Goal: Task Accomplishment & Management: Manage account settings

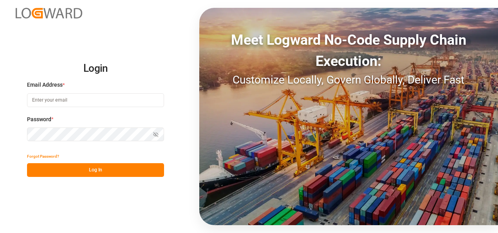
type input "[PERSON_NAME][EMAIL_ADDRESS][PERSON_NAME][DOMAIN_NAME]"
click at [124, 170] on button "Log In" at bounding box center [95, 170] width 137 height 14
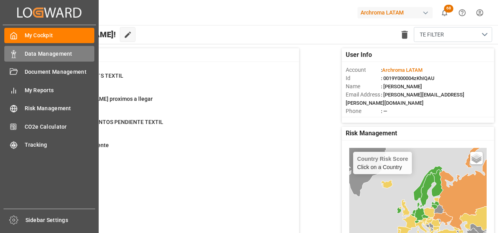
click at [18, 49] on div "Data Management Data Management" at bounding box center [49, 53] width 90 height 15
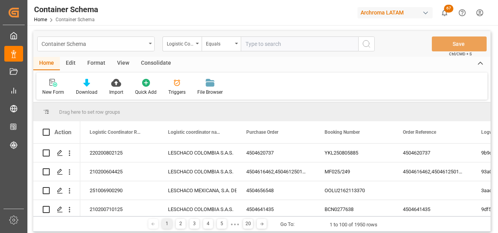
click at [149, 45] on div "Container Schema" at bounding box center [95, 43] width 117 height 15
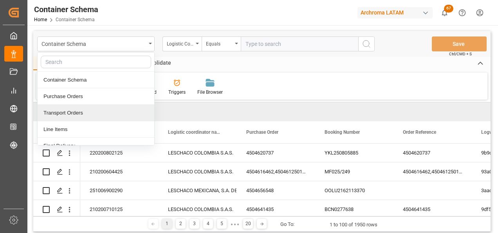
scroll to position [39, 0]
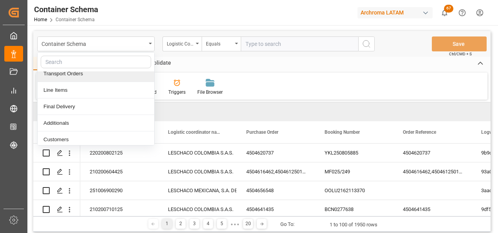
click at [93, 107] on div "Final Delivery" at bounding box center [96, 106] width 117 height 16
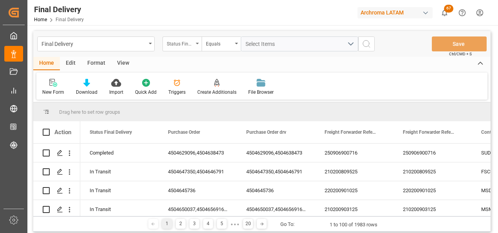
click at [182, 45] on div "Status Final Delivery" at bounding box center [180, 42] width 27 height 9
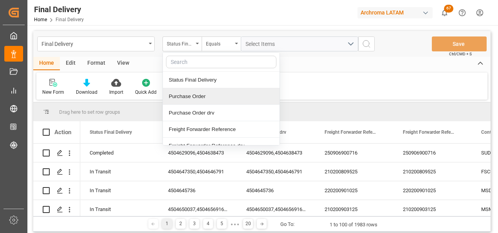
click at [193, 98] on div "Purchase Order" at bounding box center [221, 96] width 117 height 16
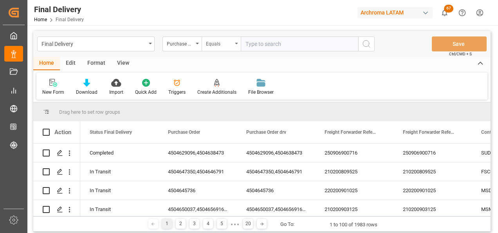
click at [218, 42] on div "Equals" at bounding box center [219, 42] width 27 height 9
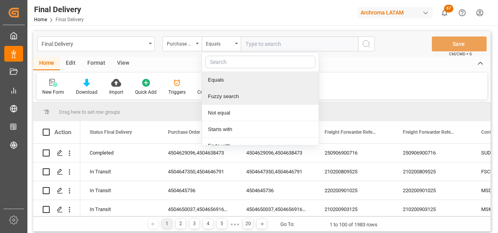
click at [237, 91] on div "Fuzzy search" at bounding box center [260, 96] width 117 height 16
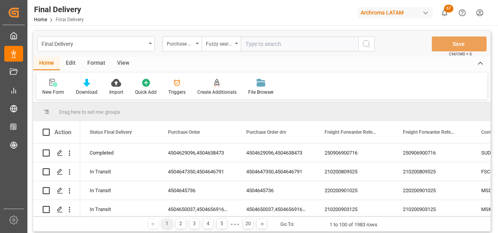
click at [263, 44] on input "text" at bounding box center [299, 43] width 117 height 15
paste input "4504663711"
type input "4504663711"
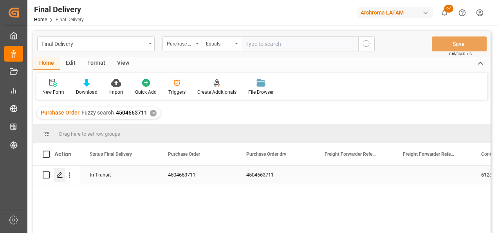
click at [60, 177] on icon "Press SPACE to select this row." at bounding box center [60, 175] width 6 height 6
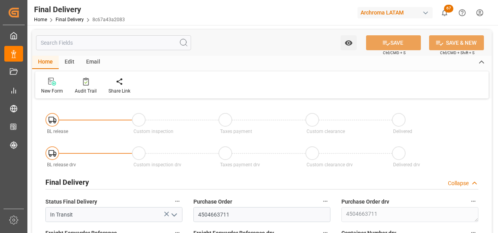
type input "[DATE]"
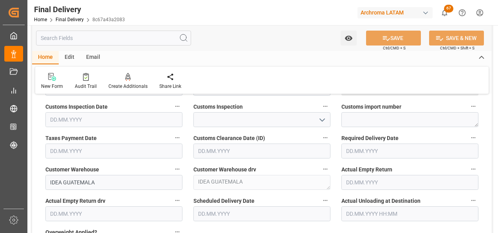
scroll to position [352, 0]
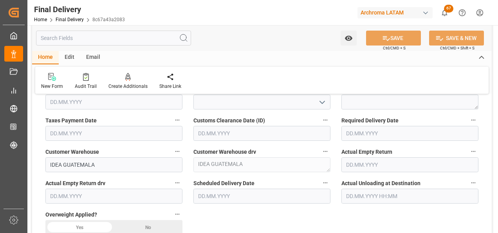
click at [361, 135] on input "text" at bounding box center [410, 133] width 137 height 15
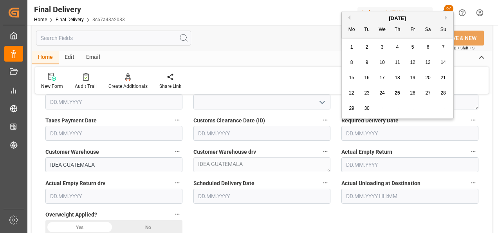
click at [448, 18] on button "Next Month" at bounding box center [447, 17] width 5 height 5
click at [384, 47] on div "1" at bounding box center [383, 47] width 10 height 9
type input "[DATE]"
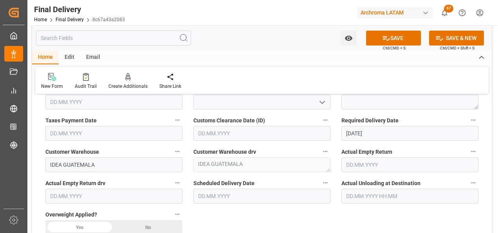
click at [215, 197] on input "text" at bounding box center [261, 195] width 137 height 15
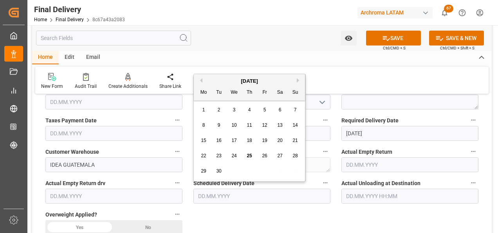
click at [249, 154] on span "25" at bounding box center [249, 155] width 5 height 5
type input "[DATE]"
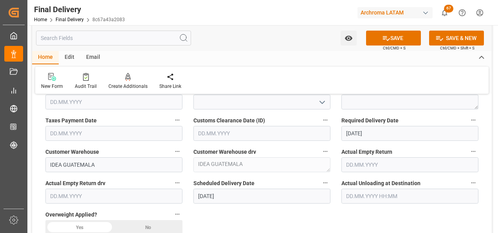
click at [143, 222] on div "No" at bounding box center [148, 227] width 69 height 15
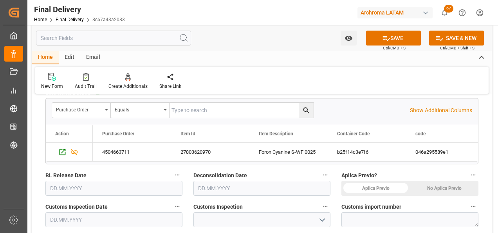
scroll to position [274, 0]
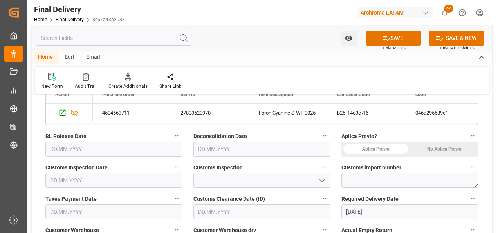
click at [320, 181] on icon "open menu" at bounding box center [322, 180] width 9 height 9
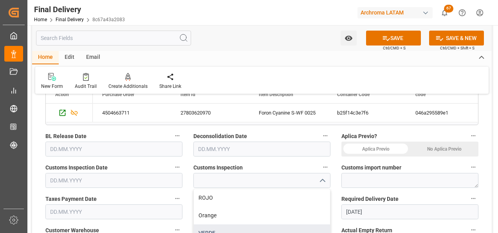
click at [245, 228] on div "VERDE" at bounding box center [262, 233] width 136 height 18
type input "VERDE"
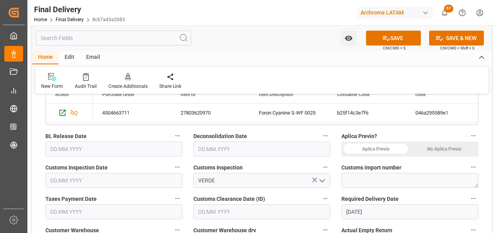
click at [209, 150] on input "text" at bounding box center [261, 148] width 137 height 15
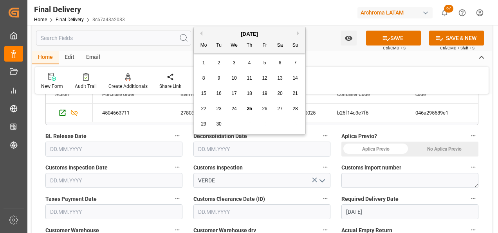
click at [222, 108] on div "23" at bounding box center [219, 108] width 10 height 9
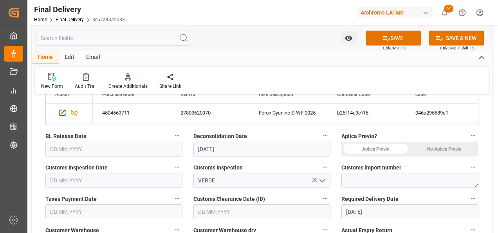
click at [217, 144] on input "[DATE]" at bounding box center [261, 148] width 137 height 15
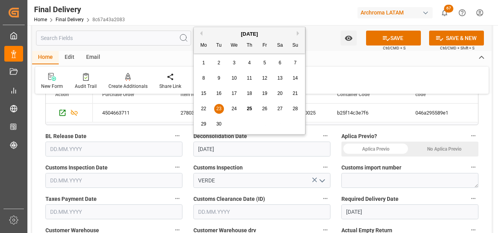
click at [232, 108] on span "24" at bounding box center [233, 108] width 5 height 5
type input "[DATE]"
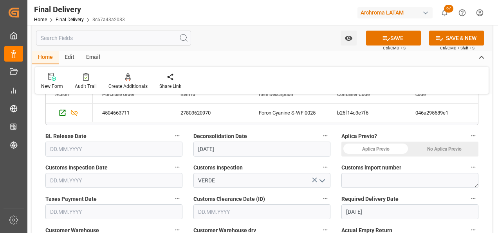
click at [74, 149] on input "text" at bounding box center [113, 148] width 137 height 15
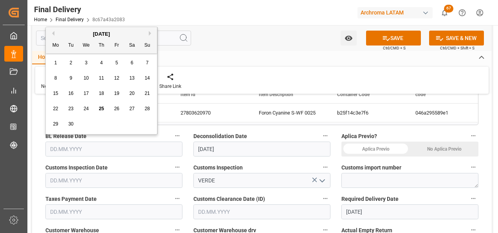
click at [89, 109] on span "24" at bounding box center [85, 108] width 5 height 5
type input "[DATE]"
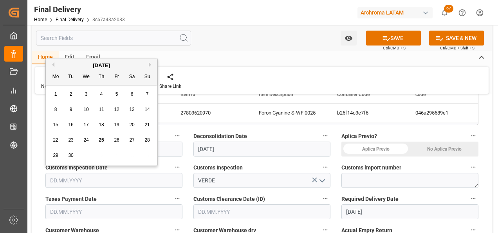
click at [73, 179] on input "text" at bounding box center [113, 180] width 137 height 15
click at [89, 138] on div "24" at bounding box center [86, 140] width 10 height 9
type input "[DATE]"
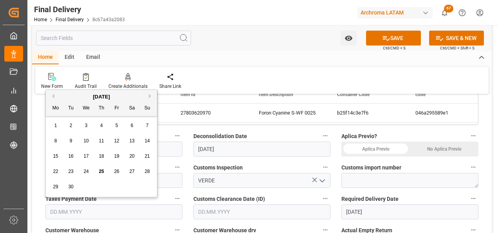
click at [62, 206] on input "text" at bounding box center [113, 211] width 137 height 15
click at [88, 169] on span "24" at bounding box center [85, 170] width 5 height 5
type input "[DATE]"
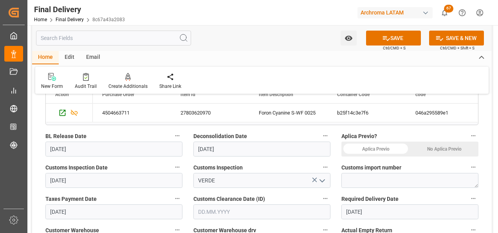
click at [210, 215] on input "text" at bounding box center [261, 211] width 137 height 15
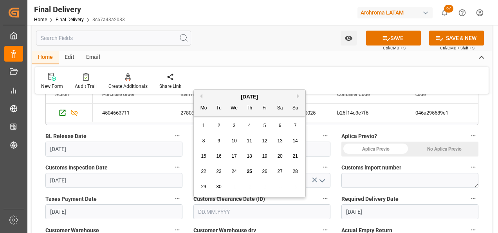
click at [234, 173] on span "24" at bounding box center [233, 170] width 5 height 5
type input "[DATE]"
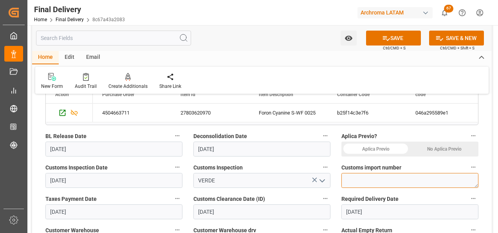
click at [412, 177] on textarea at bounding box center [410, 180] width 137 height 15
paste textarea "264-202500013318"
type textarea "264-202500013318"
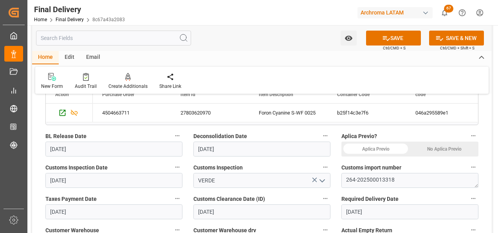
click at [440, 148] on div "No Aplica Previo" at bounding box center [444, 148] width 69 height 15
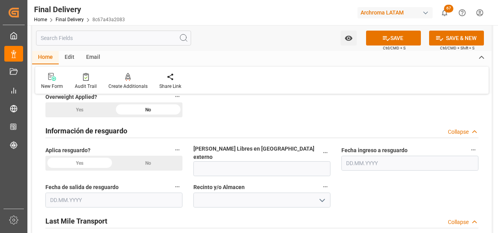
scroll to position [509, 0]
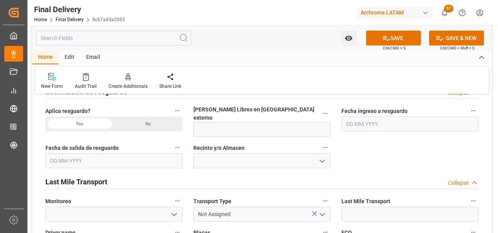
click at [164, 126] on div "No" at bounding box center [148, 123] width 69 height 15
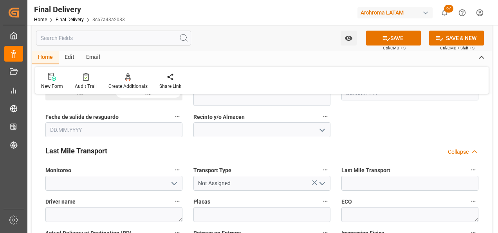
scroll to position [587, 0]
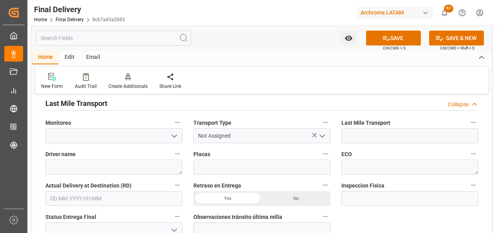
click at [326, 132] on icon "open menu" at bounding box center [322, 135] width 9 height 9
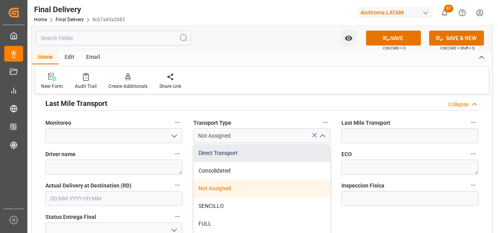
click at [286, 150] on div "Direct Transport" at bounding box center [262, 153] width 136 height 18
type input "Direct Transport"
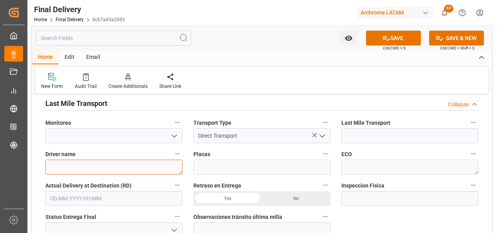
click at [102, 160] on textarea at bounding box center [113, 166] width 137 height 15
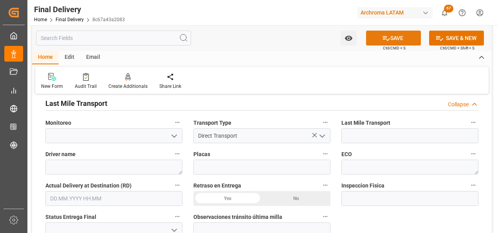
click at [402, 39] on button "SAVE" at bounding box center [393, 38] width 55 height 15
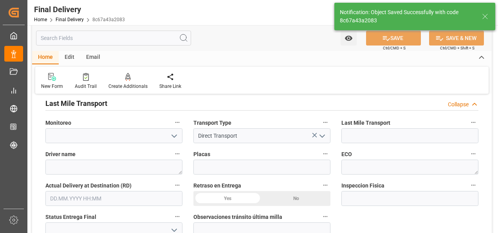
type input "In transit to final delivery"
type input "1"
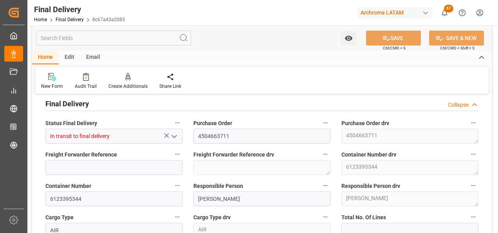
scroll to position [0, 0]
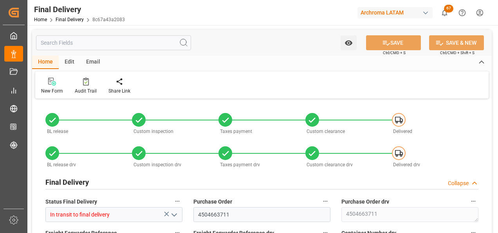
type input "1"
type input "[DATE]"
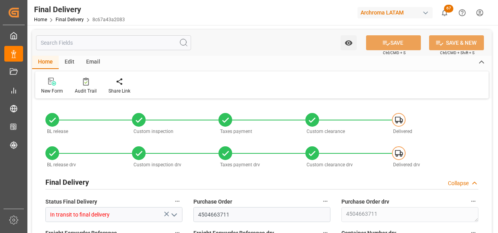
type input "[DATE]"
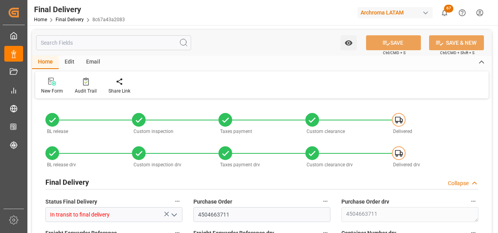
type input "[DATE]"
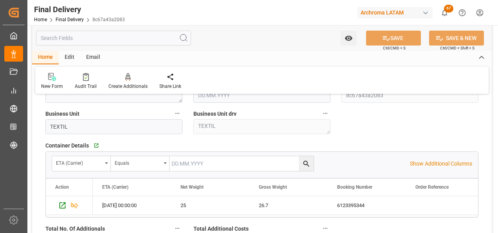
scroll to position [822, 0]
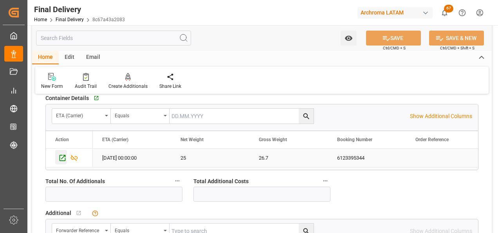
click at [63, 154] on icon "Press SPACE to select this row." at bounding box center [62, 158] width 8 height 8
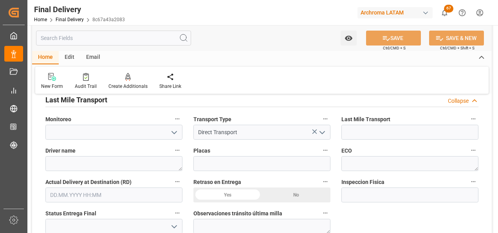
scroll to position [587, 0]
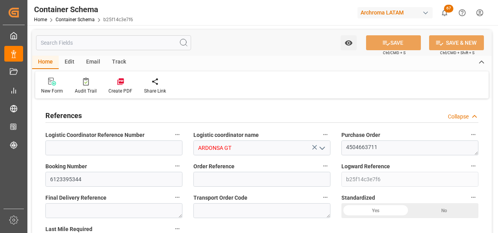
type input "0"
type input "1"
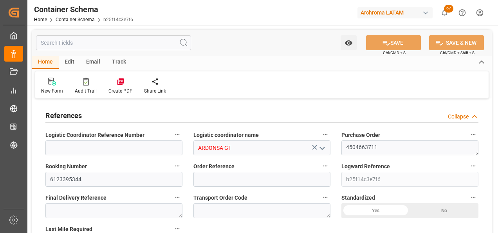
type input "25"
type input "26.7"
type input "INBOM"
type input "GTGUA"
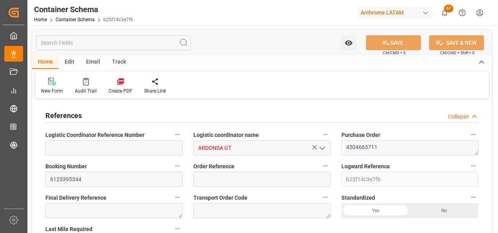
type input "2"
type input "0"
type input "18.09.2025 12:15"
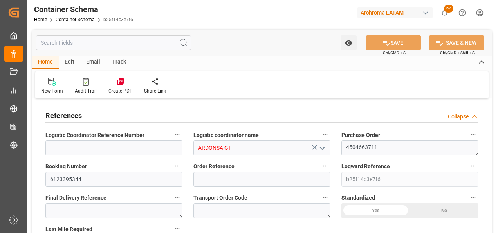
type input "18.09.2025"
type input "21.09.2025"
type input "18.09.2025"
type input "[DATE]"
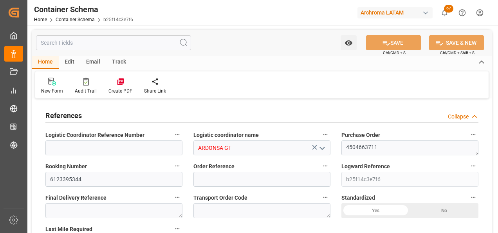
type input "25.09.2025 14:24"
type input "18.09.2025 17:13"
type input "[DATE]"
click at [104, 147] on input at bounding box center [113, 147] width 137 height 15
paste input "264-202500013318"
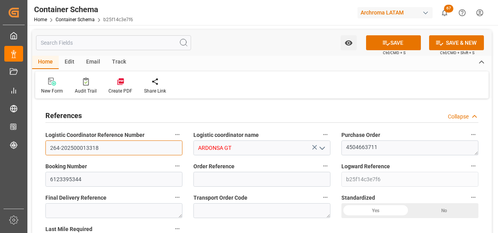
type input "264-202500013318"
click at [322, 150] on icon "open menu" at bounding box center [322, 147] width 9 height 9
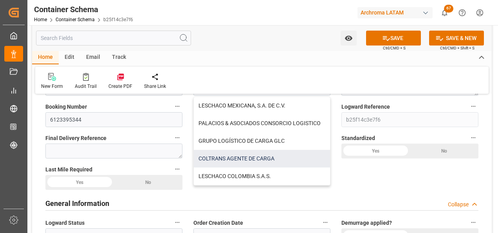
scroll to position [117, 0]
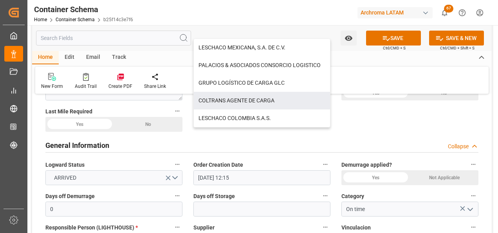
click at [303, 160] on label "Order Creation Date" at bounding box center [261, 164] width 137 height 11
click at [320, 160] on button "Order Creation Date" at bounding box center [325, 164] width 10 height 10
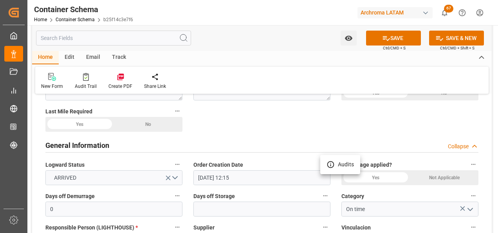
click at [238, 137] on div at bounding box center [249, 116] width 498 height 233
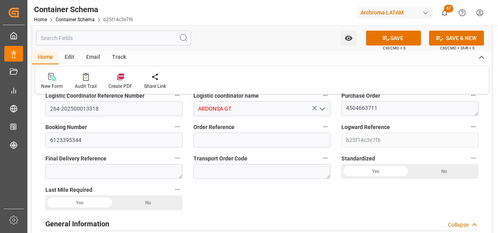
scroll to position [0, 0]
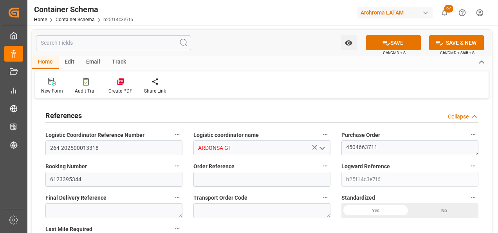
click at [324, 148] on icon "open menu" at bounding box center [322, 147] width 9 height 9
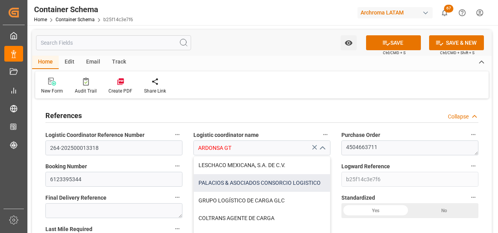
scroll to position [39, 0]
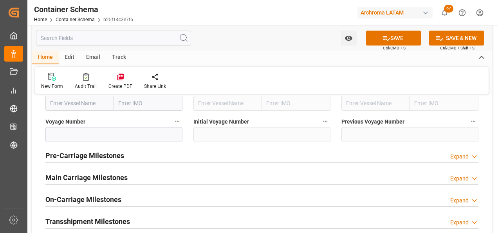
scroll to position [1057, 0]
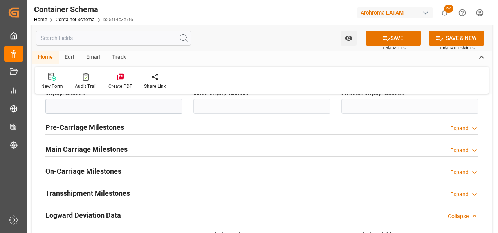
click at [124, 167] on div "On-Carriage Milestones Expand" at bounding box center [261, 170] width 433 height 15
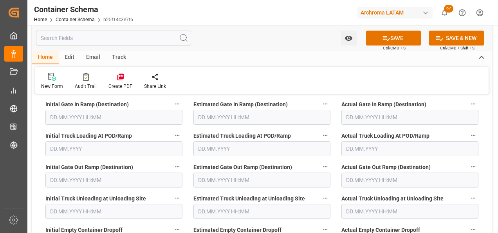
scroll to position [1175, 0]
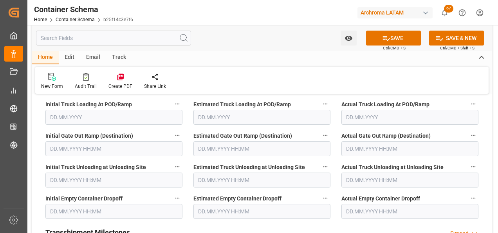
click at [241, 209] on input "text" at bounding box center [261, 211] width 137 height 15
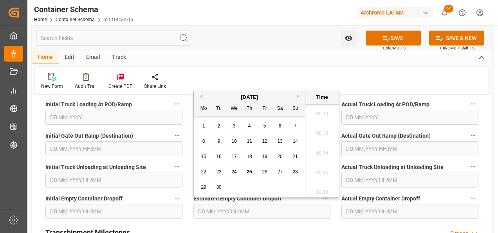
scroll to position [708, 0]
click at [248, 171] on span "25" at bounding box center [249, 171] width 5 height 5
type input "25.09.2025 00:00"
click at [368, 211] on input "text" at bounding box center [410, 211] width 137 height 15
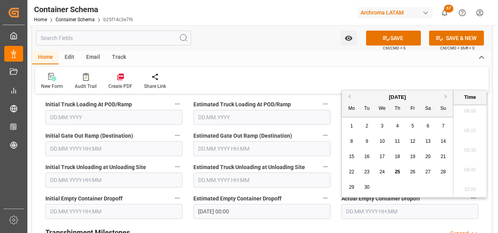
click at [399, 170] on span "25" at bounding box center [397, 171] width 5 height 5
type input "25.09.2025 00:00"
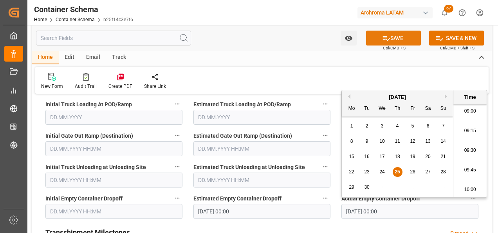
click at [398, 36] on button "SAVE" at bounding box center [393, 38] width 55 height 15
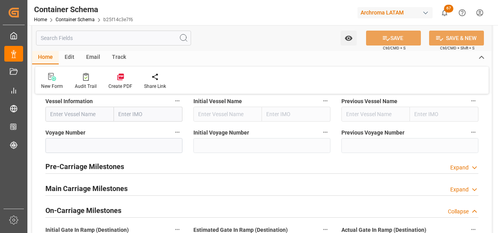
scroll to position [901, 0]
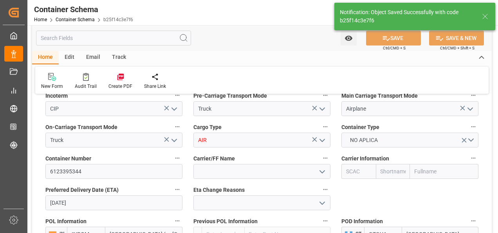
type input "2"
type input "25.09.2025 14:30"
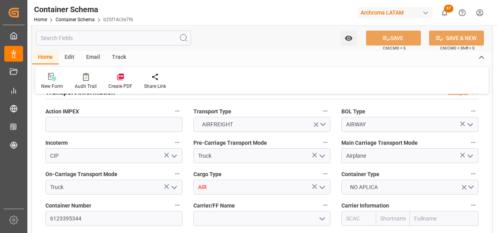
scroll to position [783, 0]
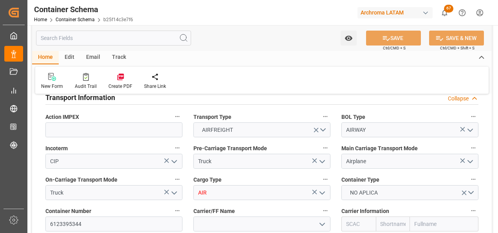
click at [325, 192] on icon "open menu" at bounding box center [322, 192] width 9 height 9
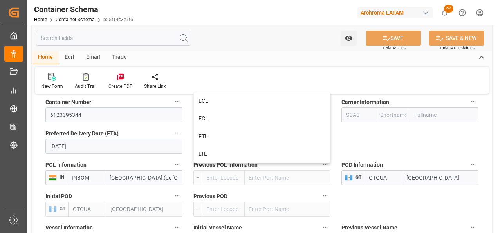
scroll to position [901, 0]
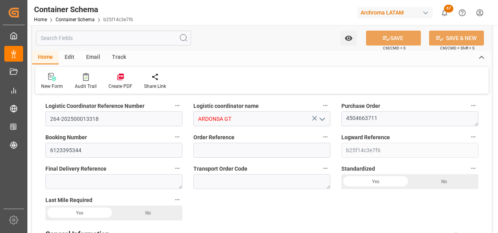
scroll to position [0, 0]
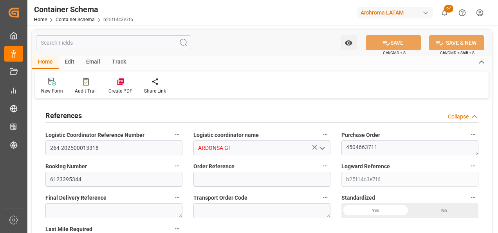
click at [325, 151] on icon "open menu" at bounding box center [322, 147] width 9 height 9
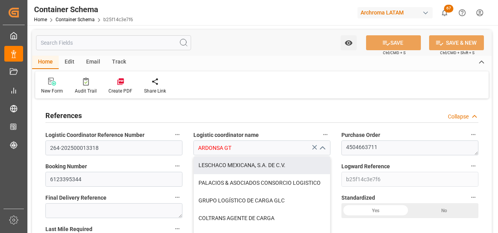
scroll to position [39, 0]
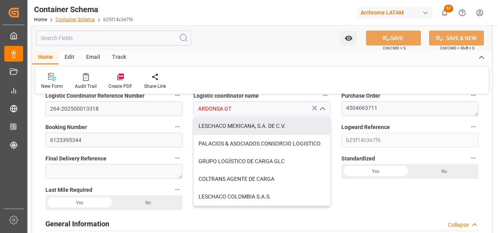
click at [78, 17] on link "Container Schema" at bounding box center [75, 19] width 39 height 5
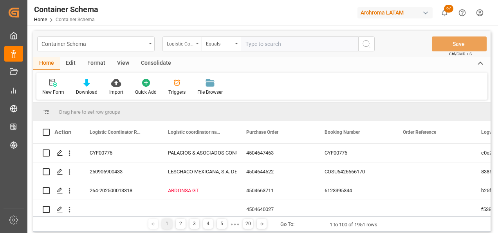
click at [189, 44] on div "Logistic Coordinator Reference Number" at bounding box center [180, 42] width 27 height 9
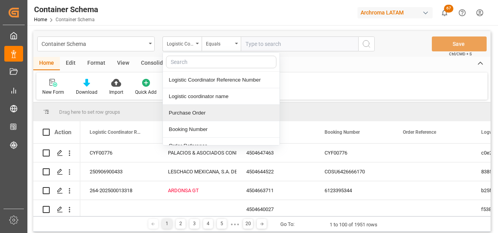
click at [202, 109] on div "Purchase Order" at bounding box center [221, 113] width 117 height 16
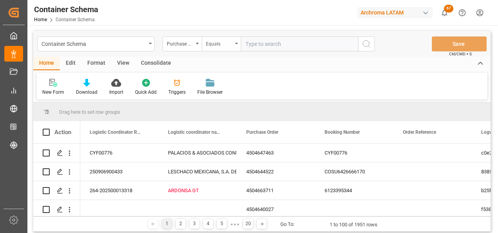
click at [223, 38] on div "Equals" at bounding box center [219, 42] width 27 height 9
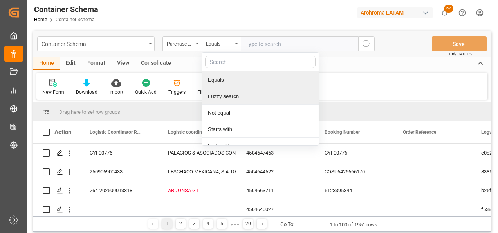
click at [232, 95] on div "Fuzzy search" at bounding box center [260, 96] width 117 height 16
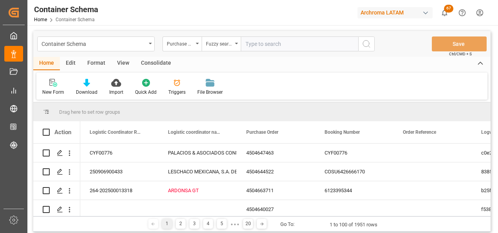
paste input "4504664722"
type input "4504664722"
click at [367, 45] on icon "search button" at bounding box center [366, 43] width 9 height 9
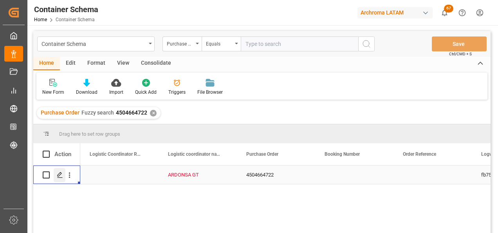
click at [61, 176] on icon "Press SPACE to select this row." at bounding box center [60, 175] width 6 height 6
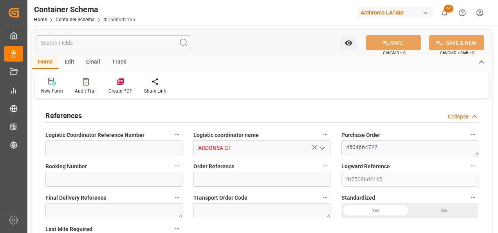
type input "0"
type input "1"
type input "80"
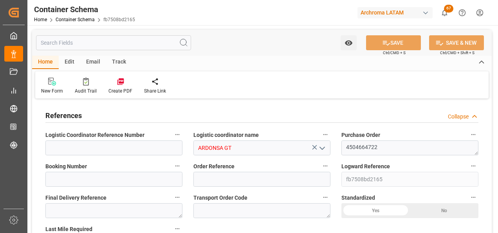
type input "18000"
type input "18840"
type input "ONE"
type input "Ocean Network Express"
type input "CNSGH"
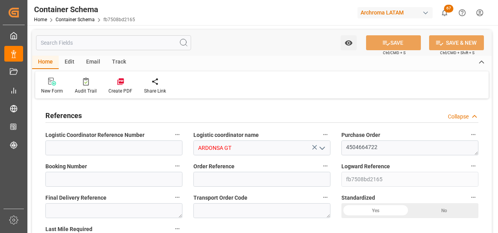
type input "CNNHN"
type input "GTPRQ"
type input "9739678"
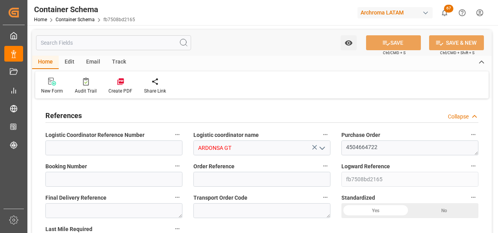
type input "2"
type input "0"
type input "22.09.2025 11:45"
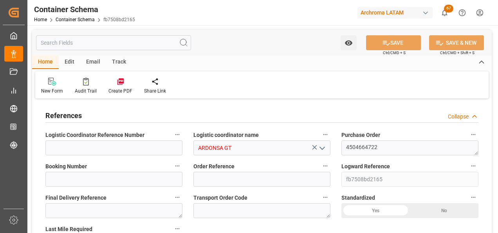
type input "22.09.2025"
type input "28.10.2025"
type input "22.09.2025"
type input "[DATE]"
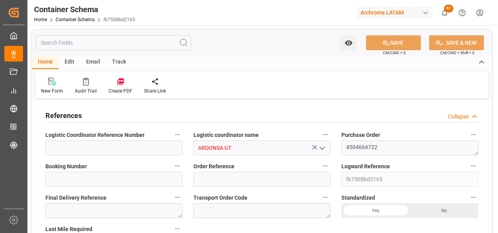
type input "25.09.2025 10:10"
type input "22.09.2025 16:45"
type input "[DATE]"
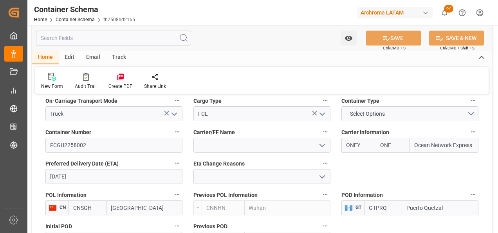
scroll to position [862, 0]
click at [82, 21] on link "Container Schema" at bounding box center [75, 19] width 39 height 5
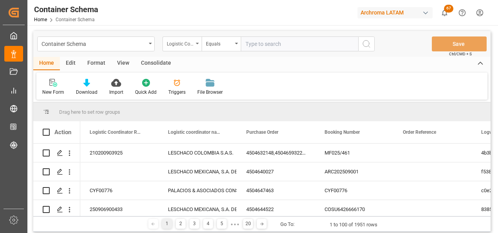
click at [193, 47] on div "Logistic Coordinator Reference Number" at bounding box center [180, 42] width 27 height 9
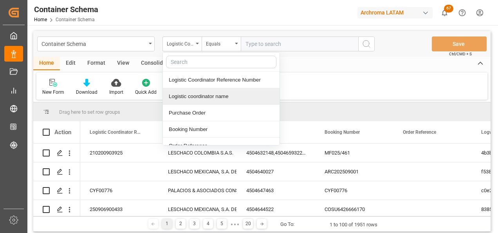
click at [197, 95] on div "Logistic coordinator name" at bounding box center [221, 96] width 117 height 16
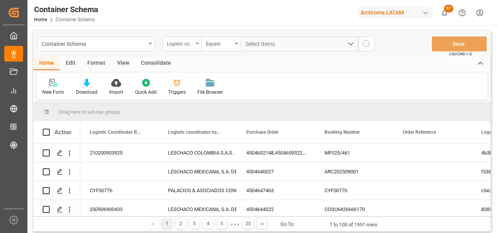
click at [189, 46] on div "Logistic coordinator name" at bounding box center [180, 42] width 27 height 9
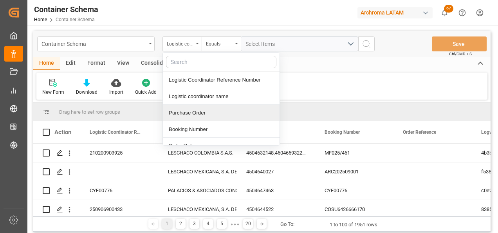
click at [194, 116] on div "Purchase Order" at bounding box center [221, 113] width 117 height 16
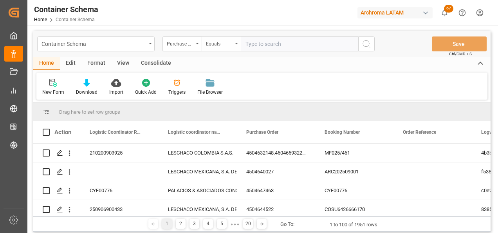
click at [218, 38] on div "Equals" at bounding box center [219, 42] width 27 height 9
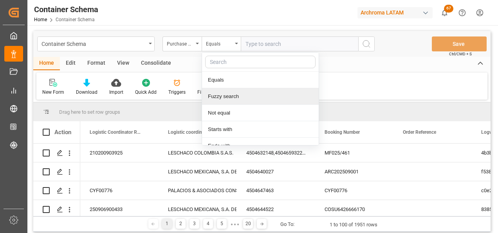
click at [230, 95] on div "Fuzzy search" at bounding box center [260, 96] width 117 height 16
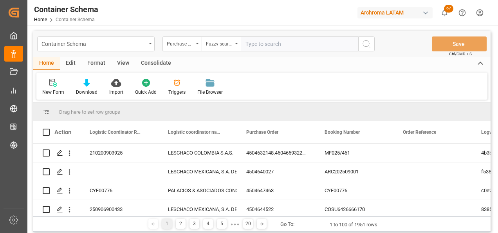
paste input "4504655531"
type input "4504655531"
click at [365, 46] on icon "search button" at bounding box center [366, 43] width 9 height 9
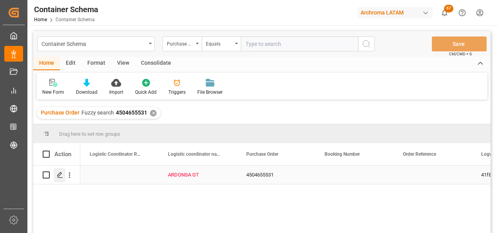
click at [56, 175] on div "Press SPACE to select this row." at bounding box center [60, 175] width 12 height 14
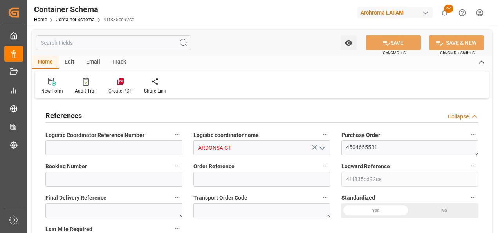
type input "0"
type input "1"
type input "80"
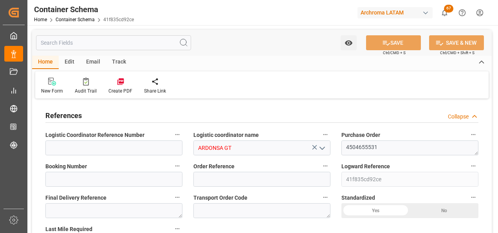
type input "18000"
type input "18840"
type input "ONE"
type input "Ocean Network Express"
type input "CNSGH"
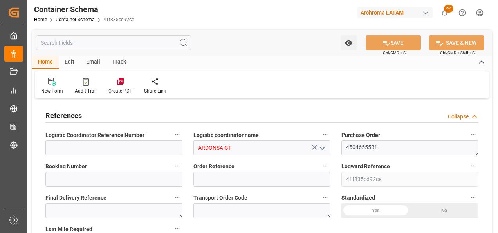
type input "CNNHN"
type input "GTPRQ"
type input "9975612"
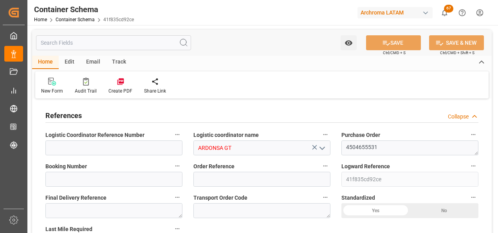
type input "1"
type input "0"
type input "19.09.2025 09:30"
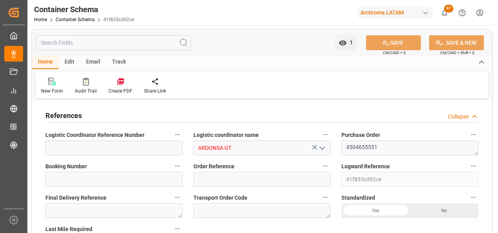
type input "19.09.2025"
type input "21.10.2025"
type input "19.09.2025"
type input "[DATE]"
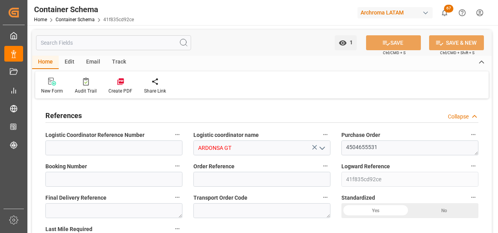
type input "25.09.2025 10:06"
type input "19.09.2025 14:28"
type input "[DATE]"
click at [113, 175] on input at bounding box center [113, 179] width 137 height 15
paste input "ONEYWU5MA1718800"
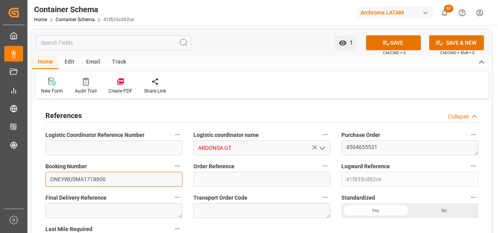
paste input "ONEYWU5MA1718800"
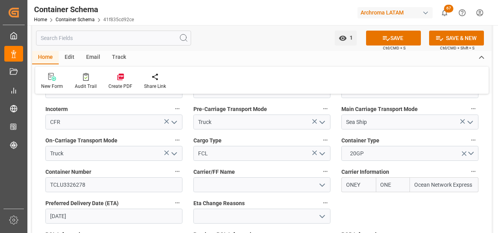
scroll to position [783, 0]
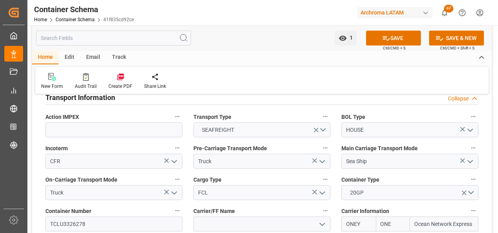
type input "ONEYWU5MA1718800"
click at [467, 133] on icon "open menu" at bounding box center [470, 129] width 9 height 9
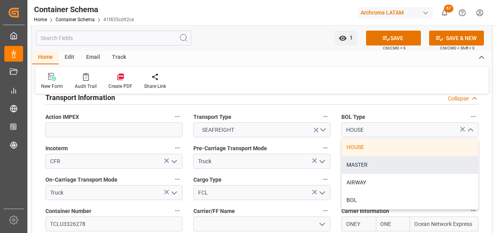
click at [373, 167] on div "MASTER" at bounding box center [410, 165] width 136 height 18
type input "MASTER"
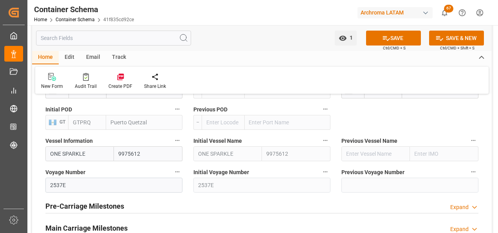
scroll to position [979, 0]
click at [401, 40] on button "SAVE" at bounding box center [393, 38] width 55 height 15
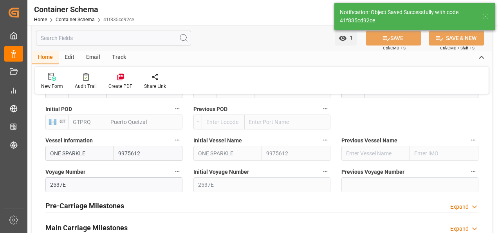
type input "25.09.2025 14:59"
